Goal: Task Accomplishment & Management: Complete application form

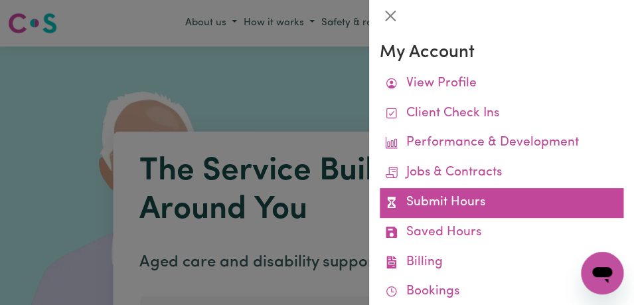
click at [494, 198] on link "Submit Hours" at bounding box center [502, 203] width 244 height 30
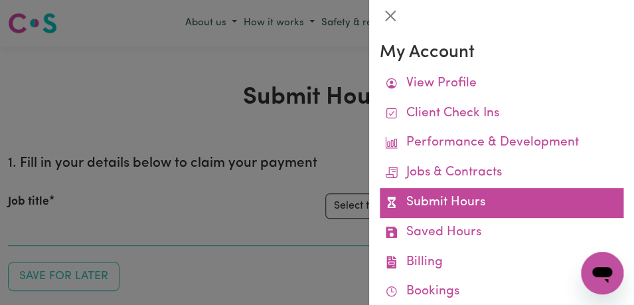
click at [494, 198] on link "Submit Hours" at bounding box center [502, 203] width 244 height 30
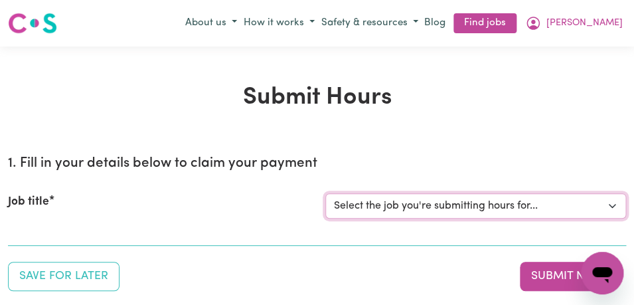
select select "11855"
click option "[[PERSON_NAME]] Support Worker Needed For Personal Care In the Morning- [PERSON…" at bounding box center [0, 0] width 0 height 0
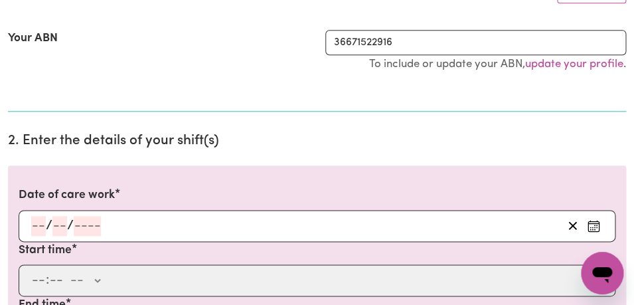
scroll to position [277, 0]
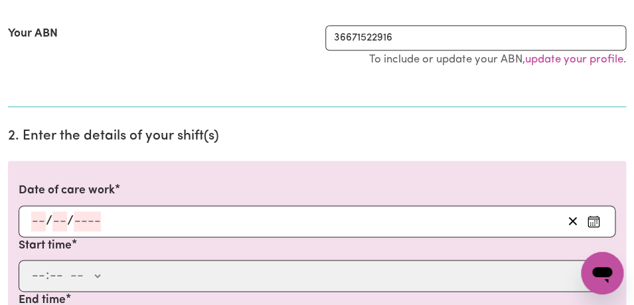
click at [593, 218] on icon "Enter the date of care work" at bounding box center [593, 218] width 11 height 0
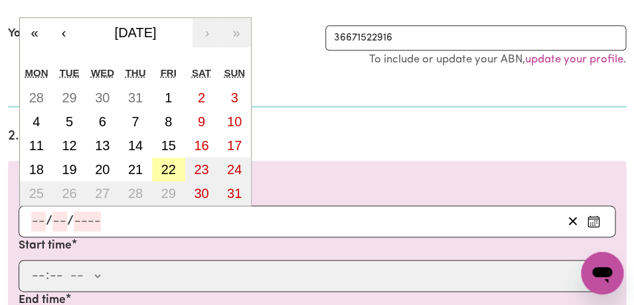
click at [173, 169] on abbr "22" at bounding box center [168, 169] width 15 height 15
type input "[DATE]"
type input "22"
type input "8"
type input "2025"
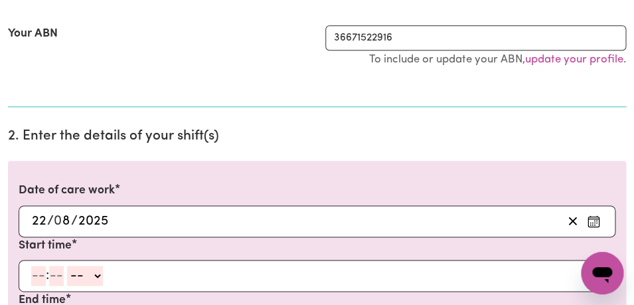
click at [39, 277] on input "number" at bounding box center [38, 275] width 15 height 20
type input "8"
type input "00"
click at [65, 265] on select "-- AM PM" at bounding box center [83, 275] width 36 height 20
select select "am"
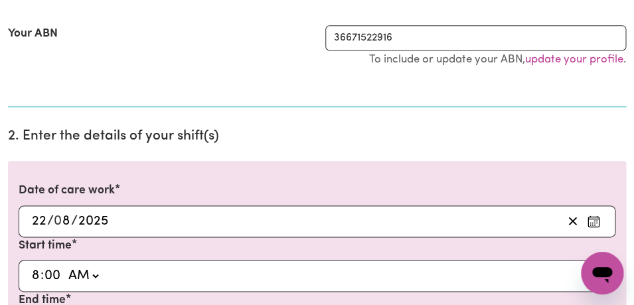
click option "AM" at bounding box center [0, 0] width 0 height 0
type input "08:00"
type input "0"
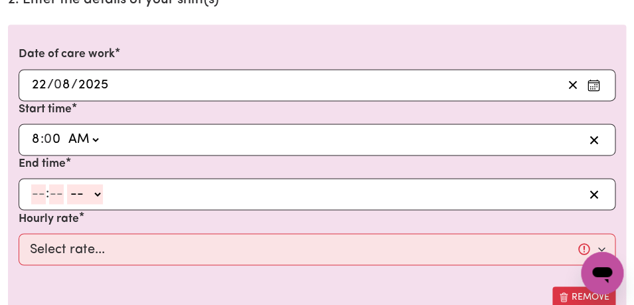
scroll to position [419, 0]
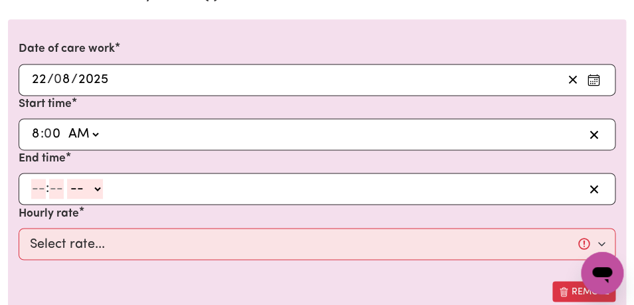
click at [40, 192] on input "number" at bounding box center [38, 189] width 15 height 20
type input "9"
type input "00"
select select "am"
click option "AM" at bounding box center [0, 0] width 0 height 0
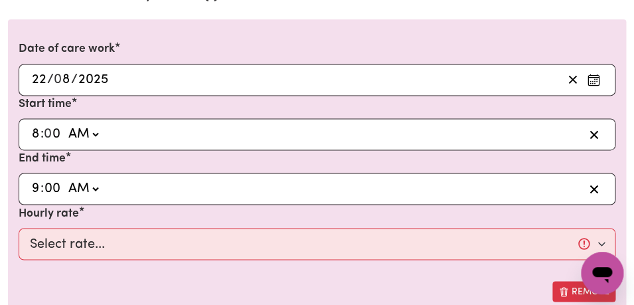
type input "09:00"
type input "0"
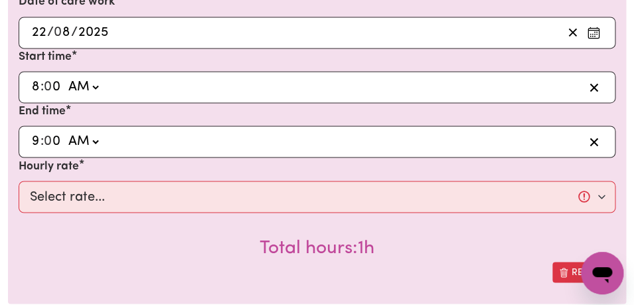
scroll to position [476, 0]
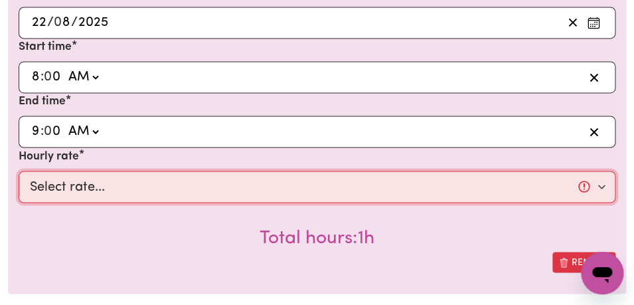
select select "44-Weekday"
click option "$44.00 (Weekday)" at bounding box center [0, 0] width 0 height 0
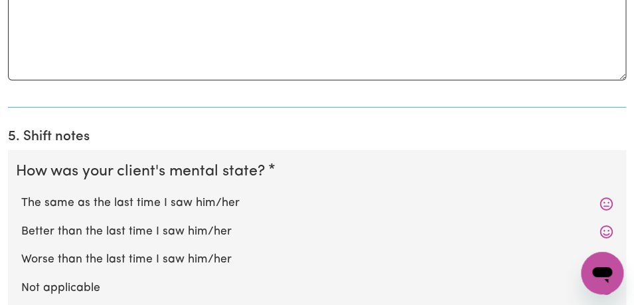
scroll to position [1057, 0]
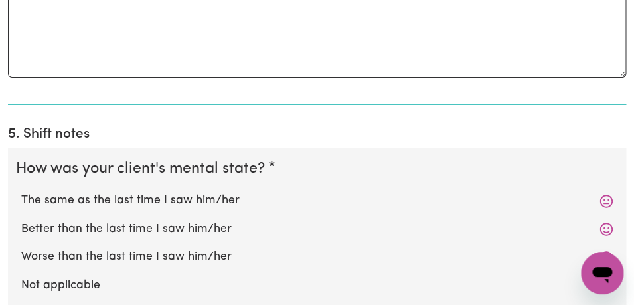
click at [309, 196] on label "The same as the last time I saw him/her" at bounding box center [316, 200] width 591 height 17
click at [21, 192] on input "The same as the last time I saw him/her" at bounding box center [21, 191] width 1 height 1
radio input "true"
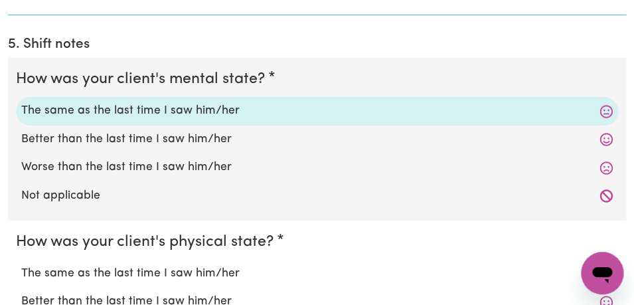
scroll to position [1166, 0]
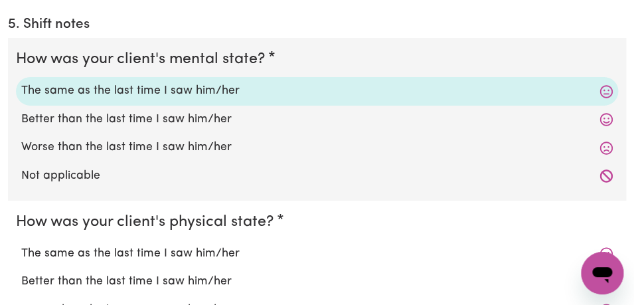
click at [261, 254] on label "The same as the last time I saw him/her" at bounding box center [316, 253] width 591 height 17
click at [21, 245] on input "The same as the last time I saw him/her" at bounding box center [21, 244] width 1 height 1
radio input "true"
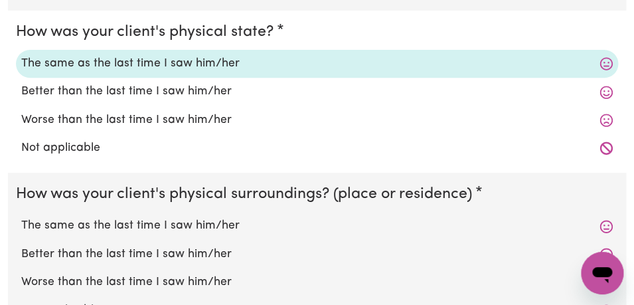
scroll to position [1367, 0]
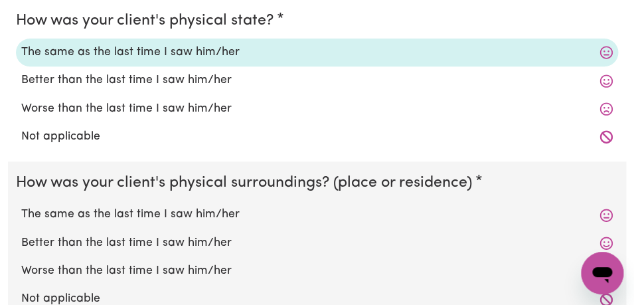
click at [239, 214] on label "The same as the last time I saw him/her" at bounding box center [316, 214] width 591 height 17
click at [21, 206] on input "The same as the last time I saw him/her" at bounding box center [21, 205] width 1 height 1
radio input "true"
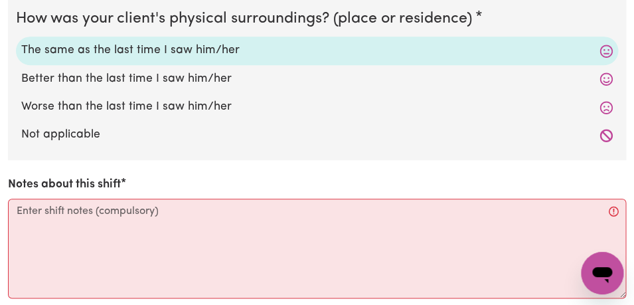
scroll to position [1537, 0]
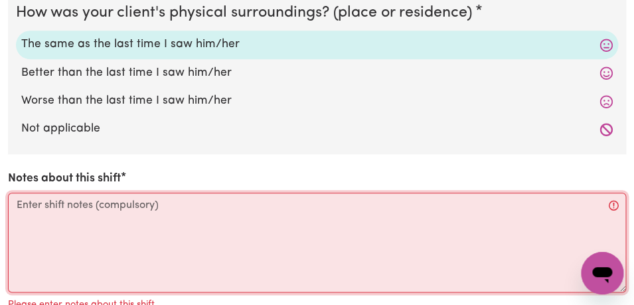
click at [216, 214] on textarea "Notes about this shift" at bounding box center [317, 242] width 618 height 100
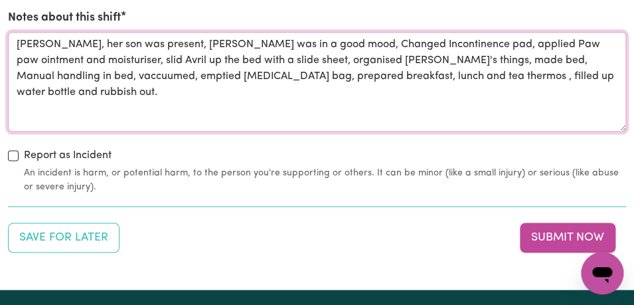
scroll to position [1702, 0]
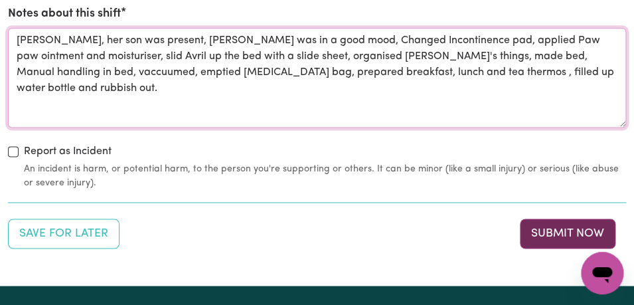
type textarea "[PERSON_NAME], her son was present, [PERSON_NAME] was in a good mood, Changed I…"
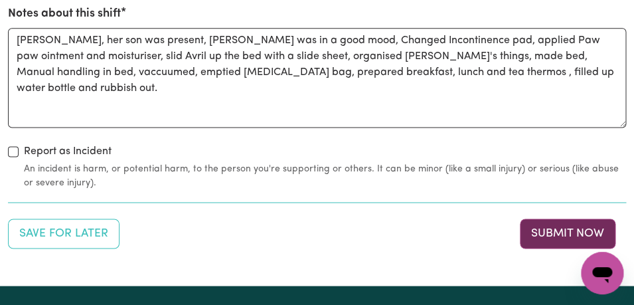
click at [542, 237] on button "Submit Now" at bounding box center [568, 232] width 96 height 29
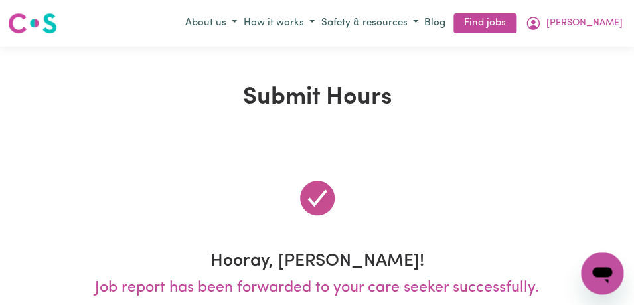
scroll to position [0, 0]
